Goal: Check status

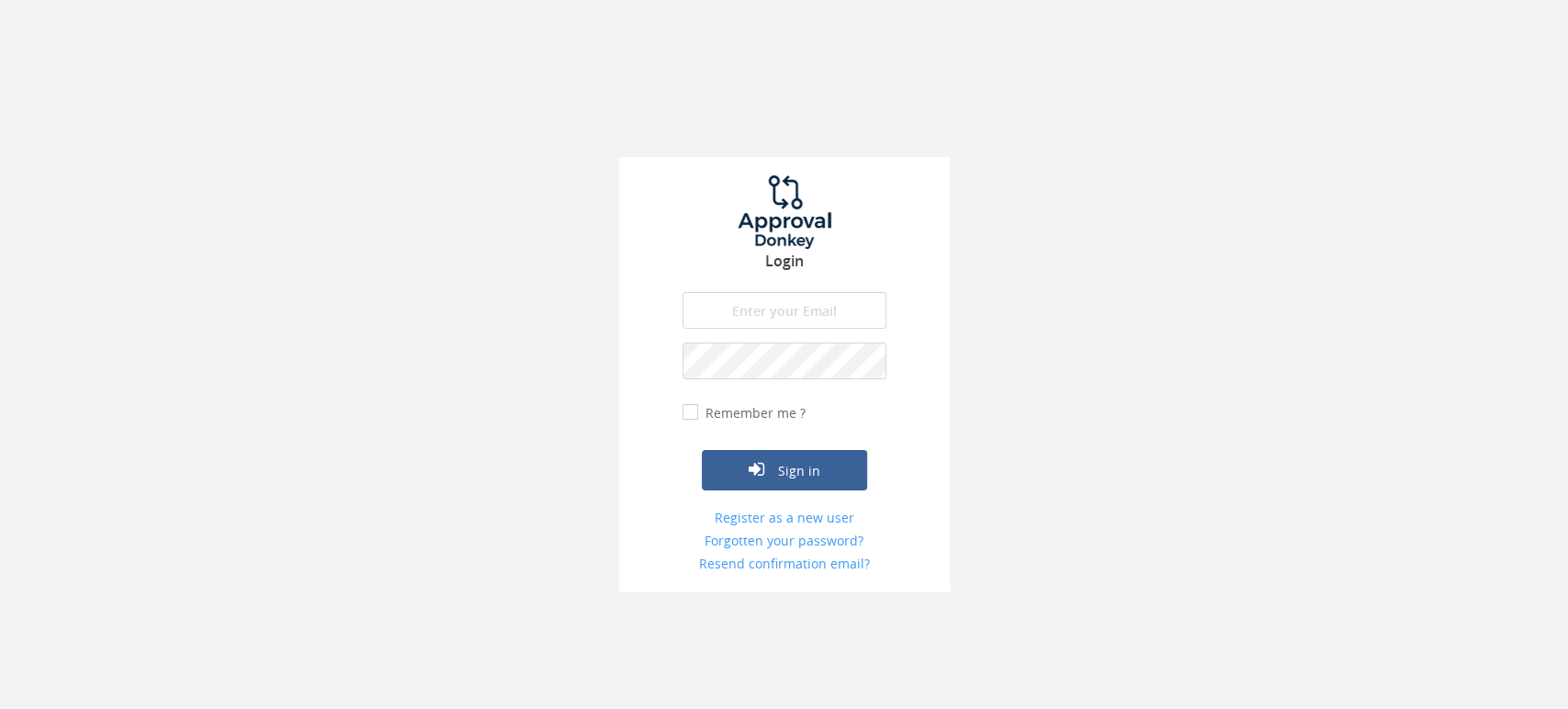
type input "[PERSON_NAME][EMAIL_ADDRESS][PERSON_NAME][DOMAIN_NAME]"
click at [745, 409] on label "Remember me ?" at bounding box center [754, 413] width 105 height 18
click at [695, 409] on input "Remember me ?" at bounding box center [688, 411] width 12 height 12
checkbox input "true"
click at [774, 459] on button "Sign in" at bounding box center [784, 470] width 165 height 41
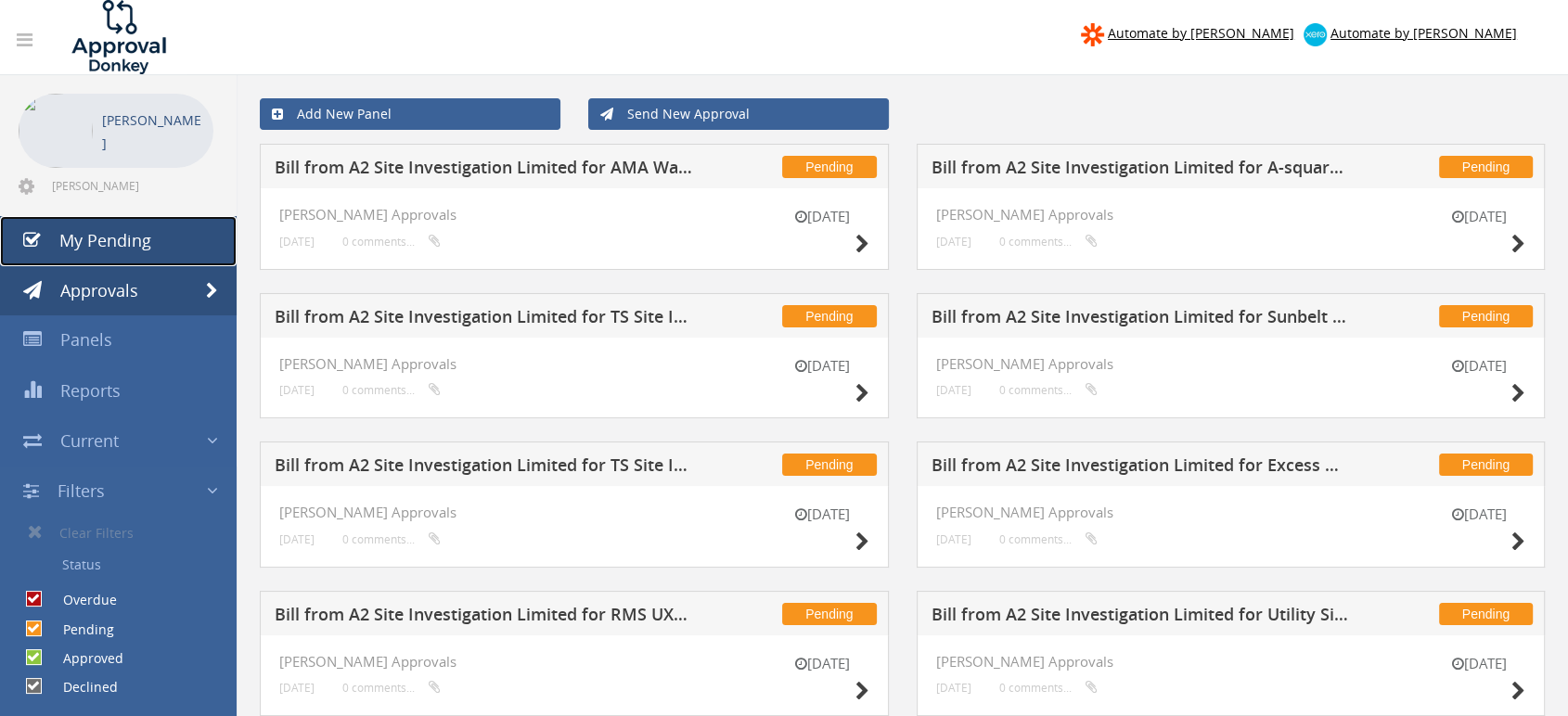
click at [119, 242] on span "My Pending" at bounding box center [105, 240] width 92 height 22
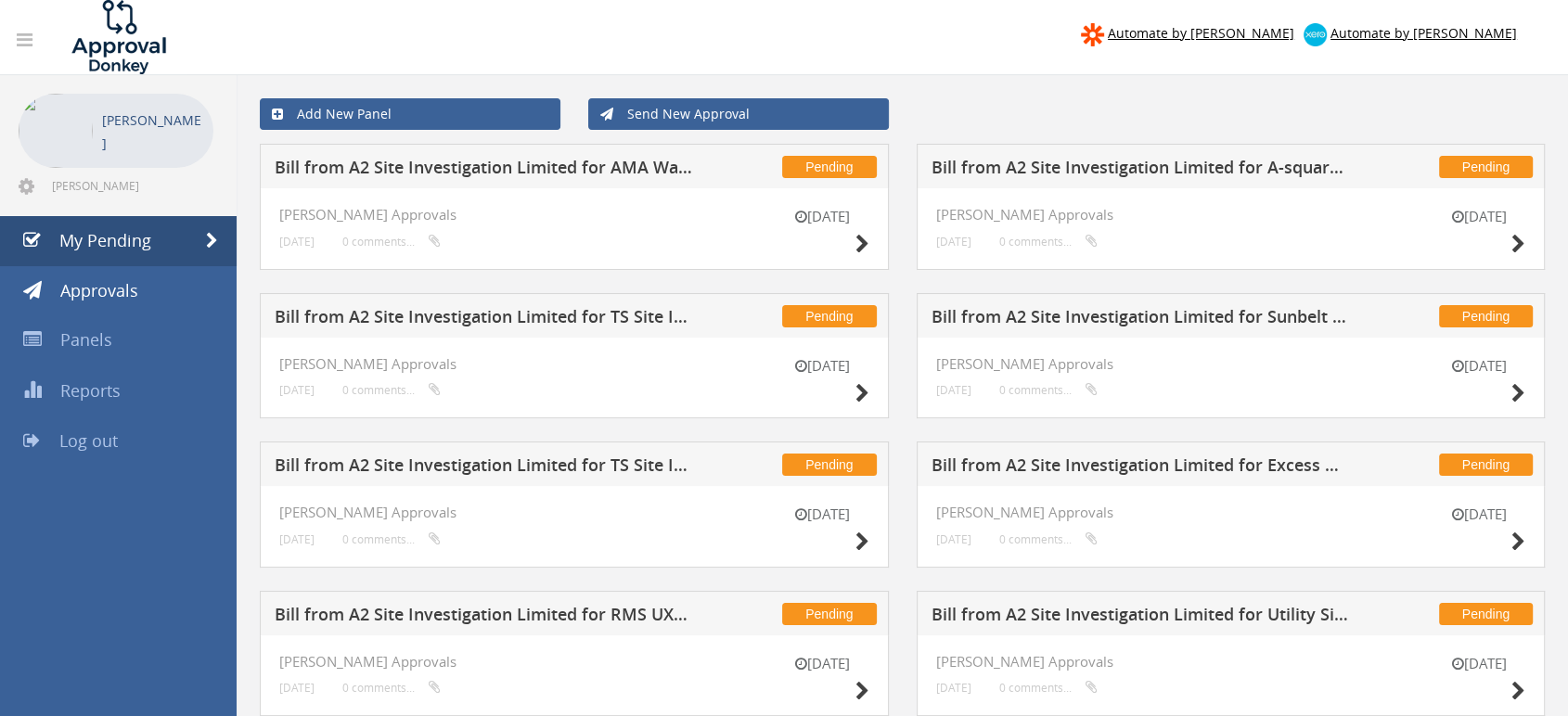
click at [890, 275] on div "Pending Bill from A2 Site Investigation Limited for AMA Waste Management 6 Oct …" at bounding box center [574, 218] width 657 height 149
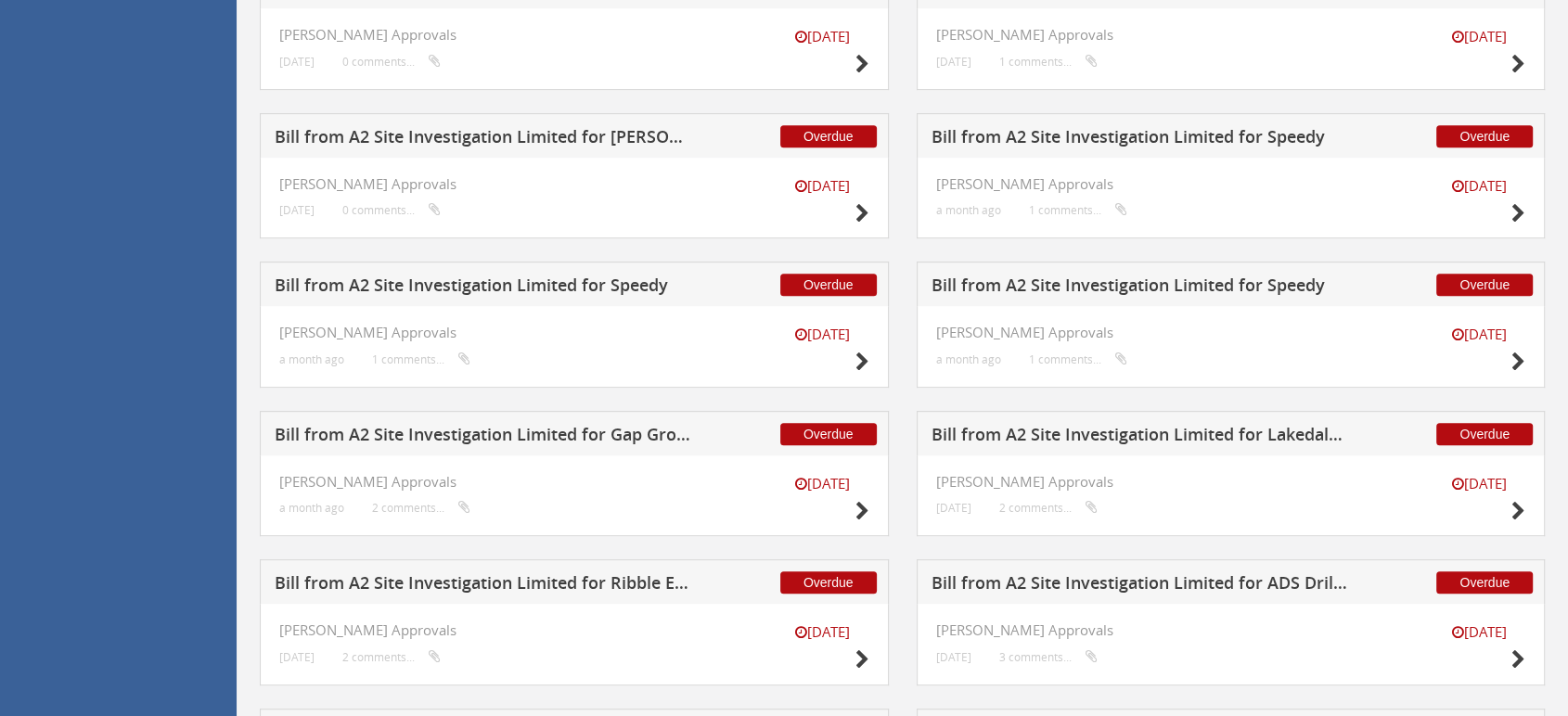
scroll to position [688, 0]
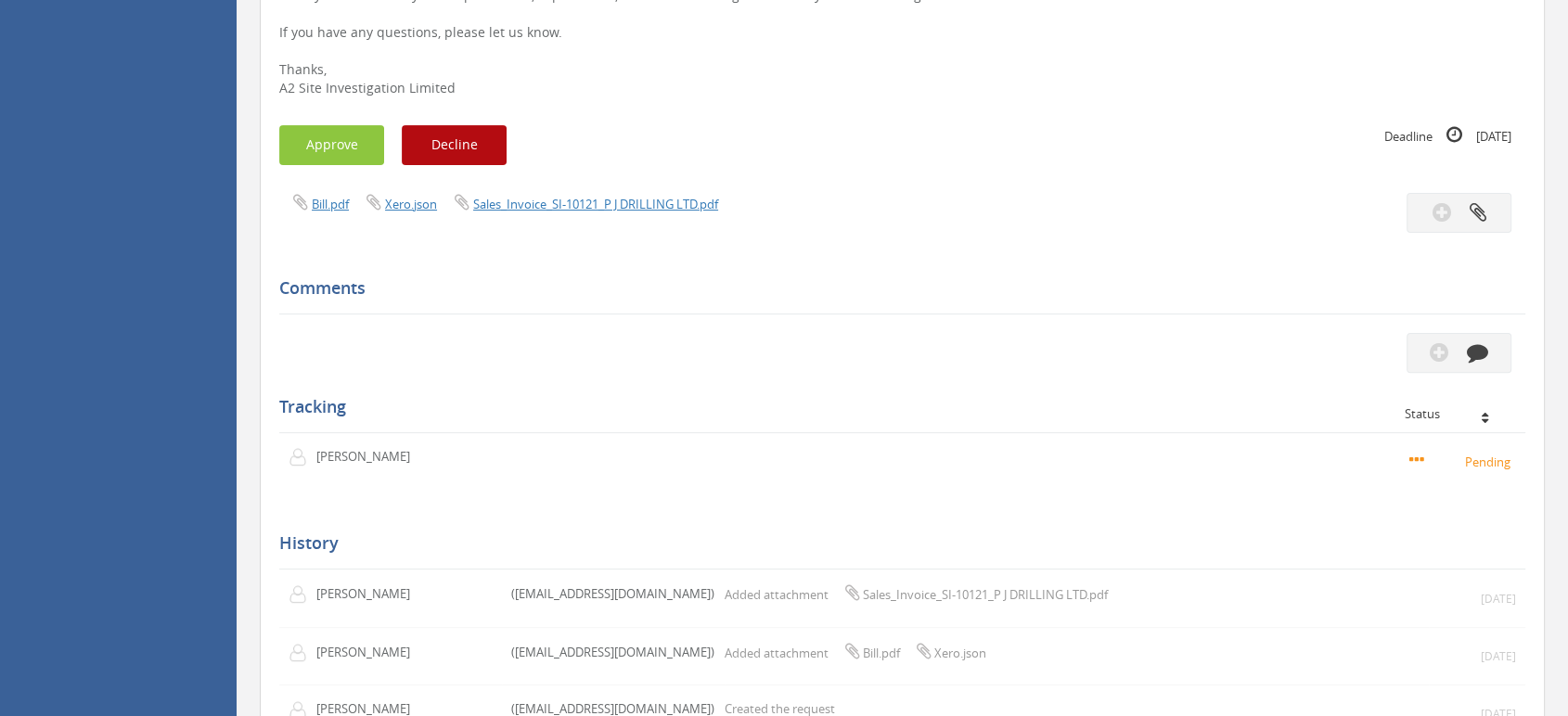
scroll to position [515, 0]
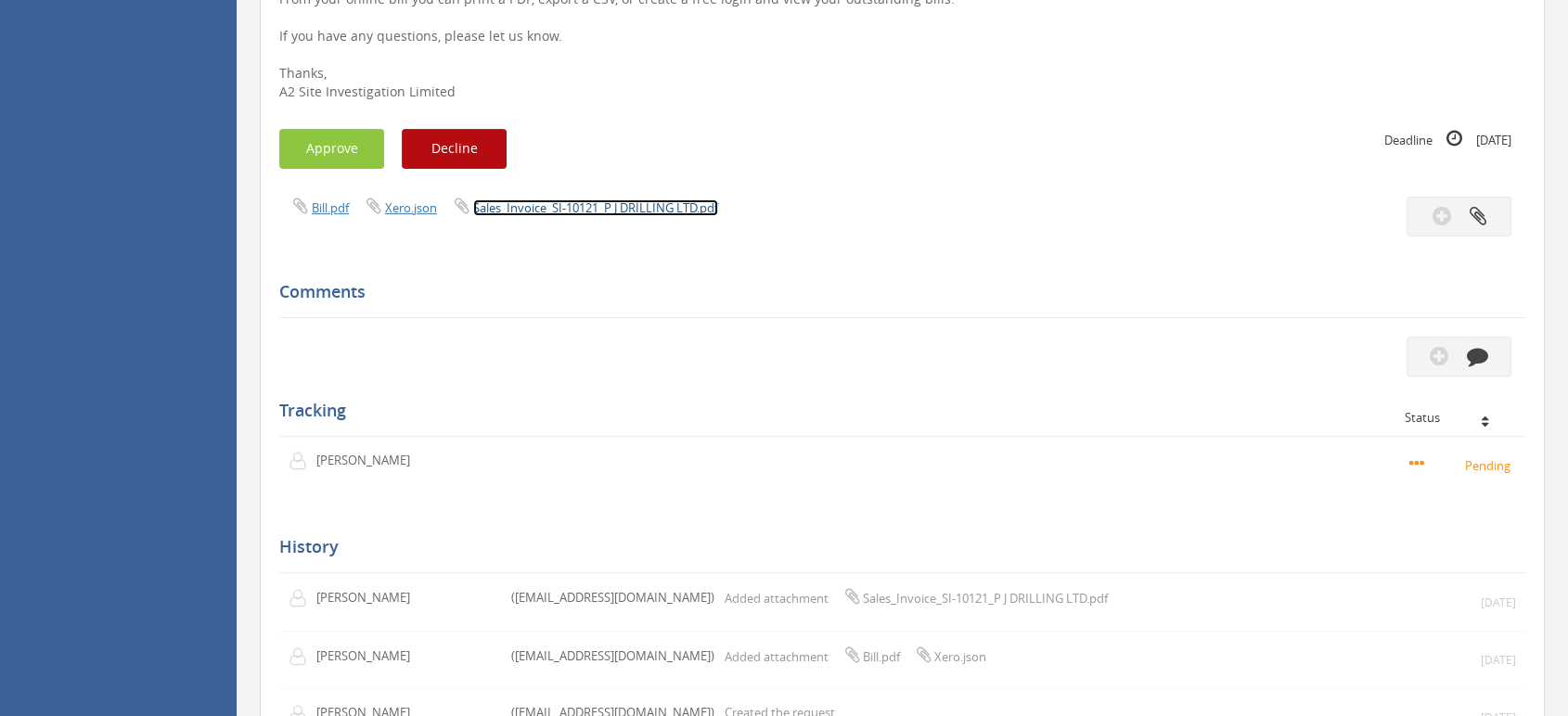
click at [671, 209] on link "Sales_Invoice_SI-10121_P J DRILLING LTD.pdf" at bounding box center [595, 208] width 245 height 17
